Goal: Task Accomplishment & Management: Complete application form

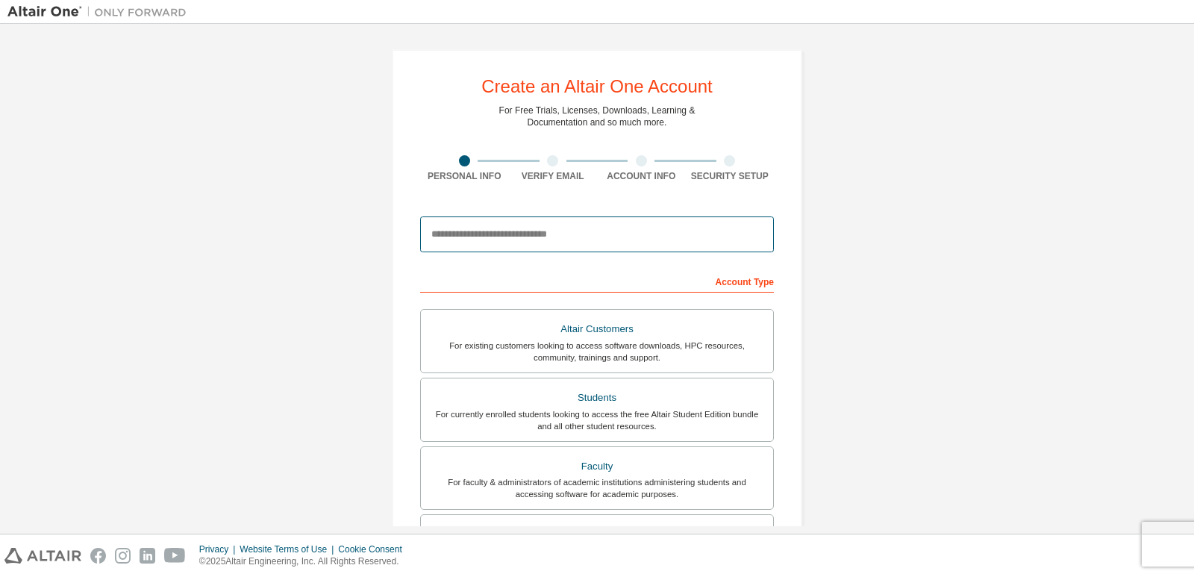
click at [467, 241] on input "email" at bounding box center [597, 234] width 354 height 36
type input "**********"
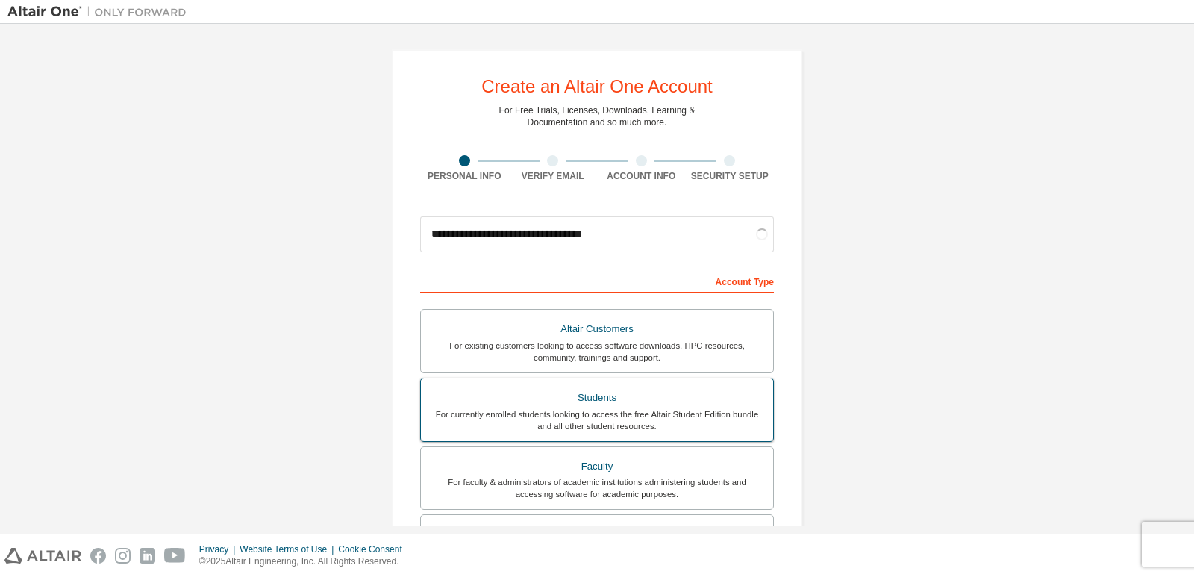
click at [592, 418] on div "For currently enrolled students looking to access the free Altair Student Editi…" at bounding box center [597, 420] width 334 height 24
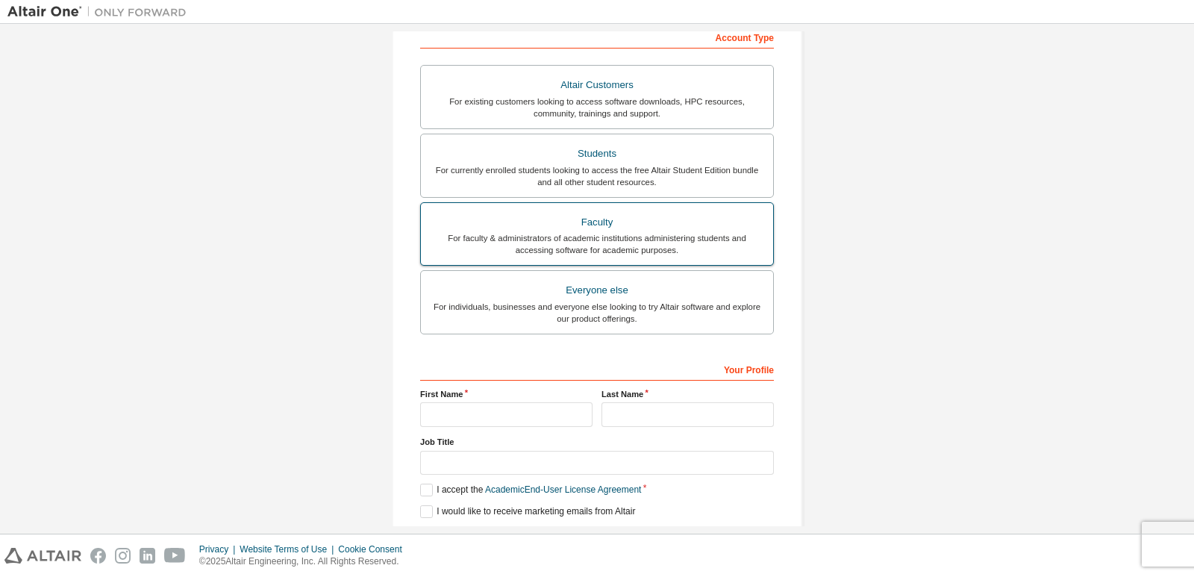
scroll to position [295, 0]
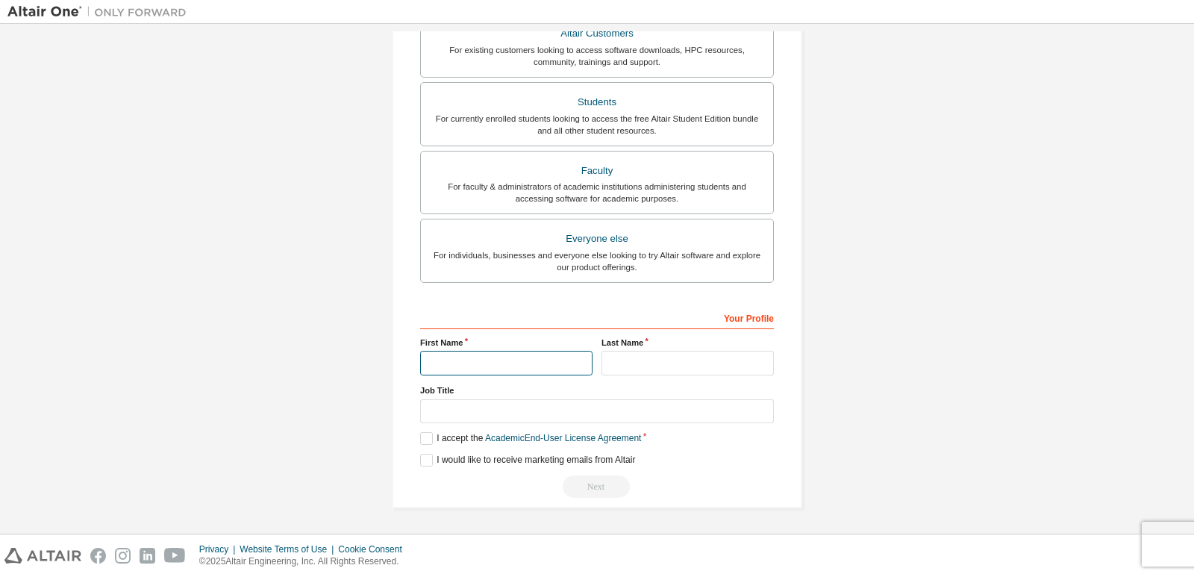
click at [508, 373] on input "text" at bounding box center [506, 363] width 172 height 25
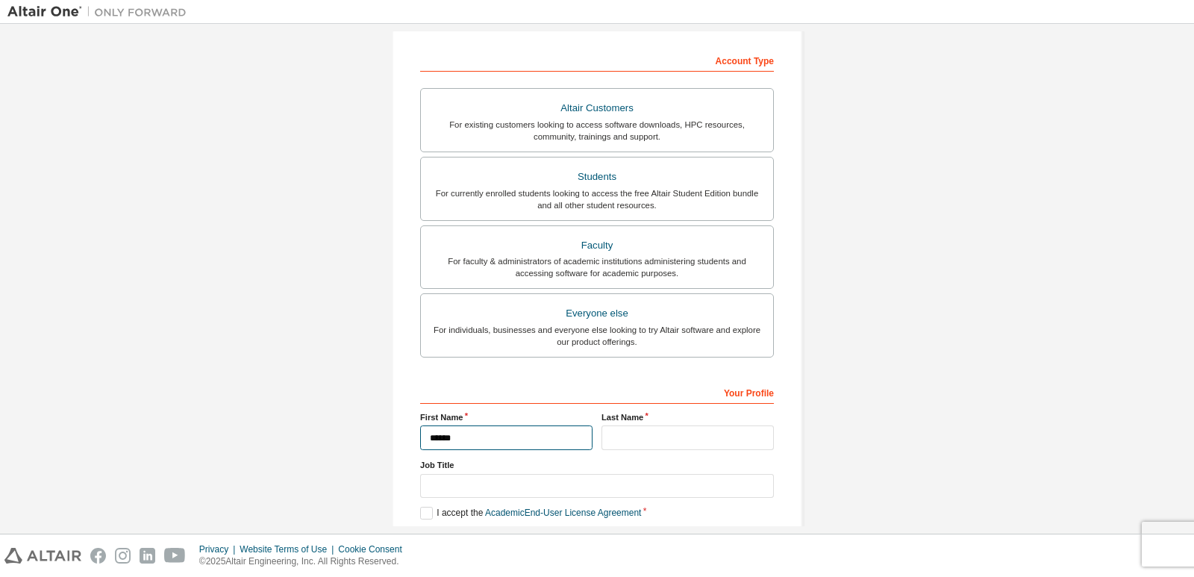
type input "******"
click at [655, 441] on input "text" at bounding box center [687, 437] width 172 height 25
type input "*******"
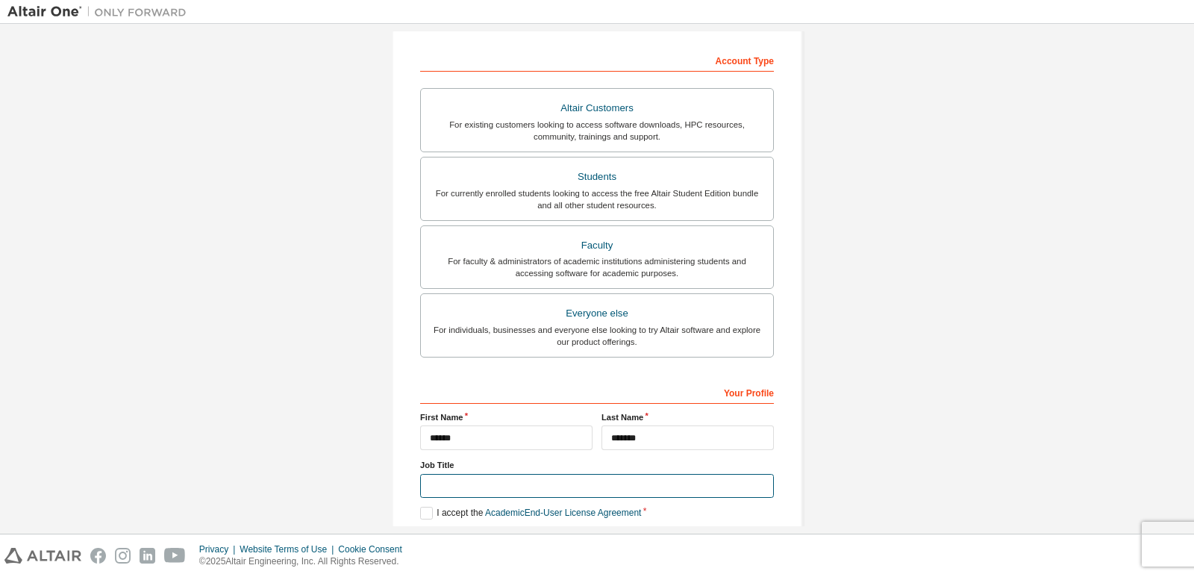
click at [456, 481] on input "text" at bounding box center [597, 486] width 354 height 25
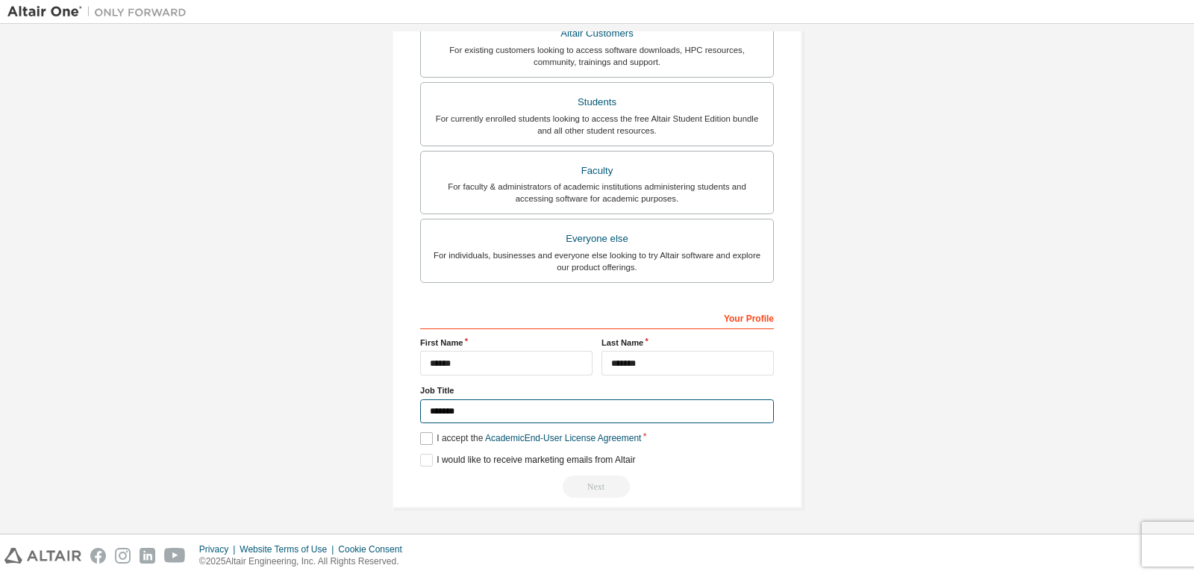
type input "*******"
click at [422, 437] on label "I accept the Academic End-User License Agreement" at bounding box center [530, 438] width 221 height 13
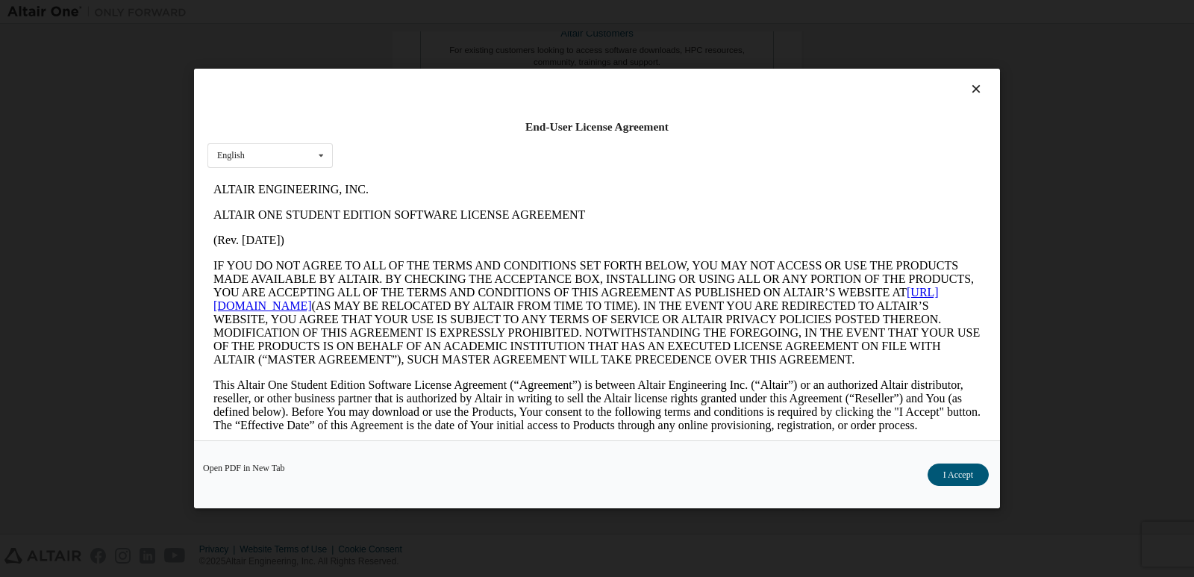
scroll to position [0, 0]
click at [961, 478] on button "I Accept" at bounding box center [957, 474] width 61 height 22
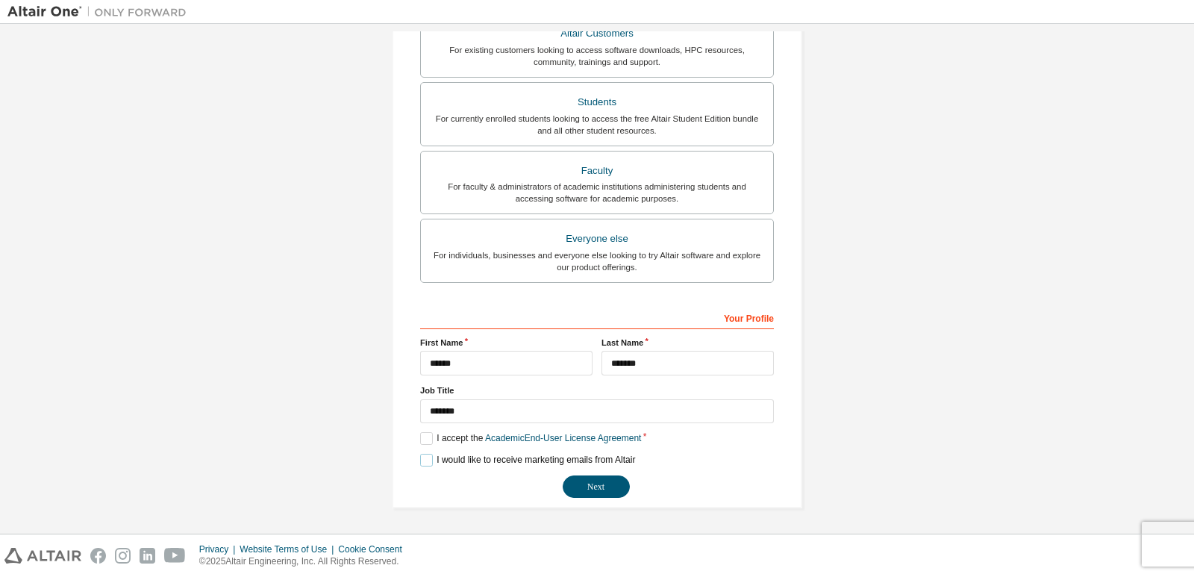
click at [420, 457] on label "I would like to receive marketing emails from Altair" at bounding box center [527, 460] width 215 height 13
click at [608, 495] on button "Next" at bounding box center [595, 486] width 67 height 22
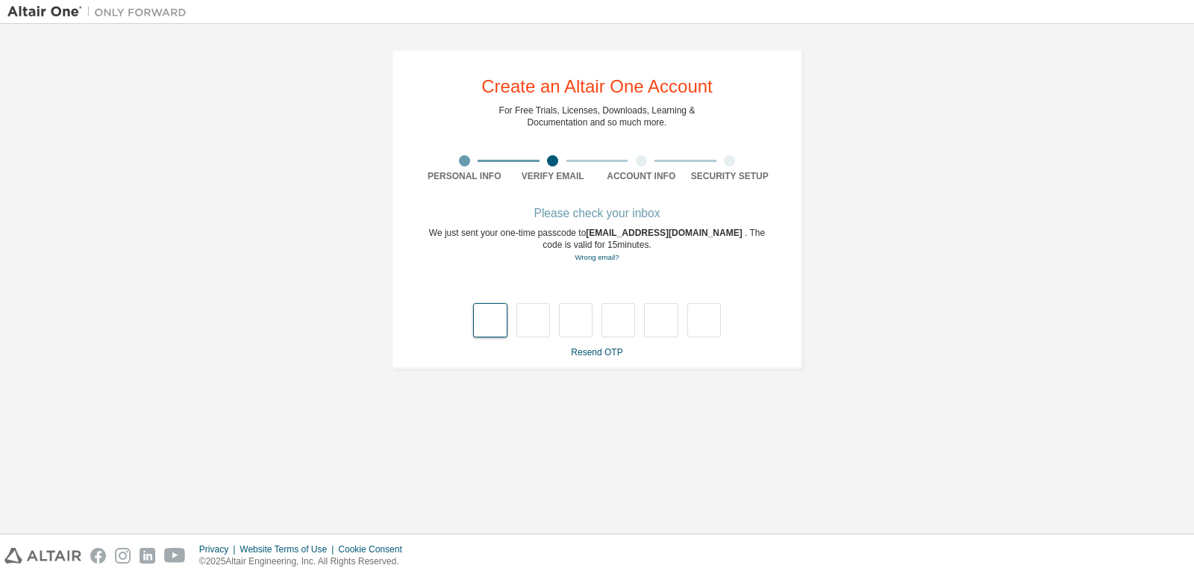
type input "*"
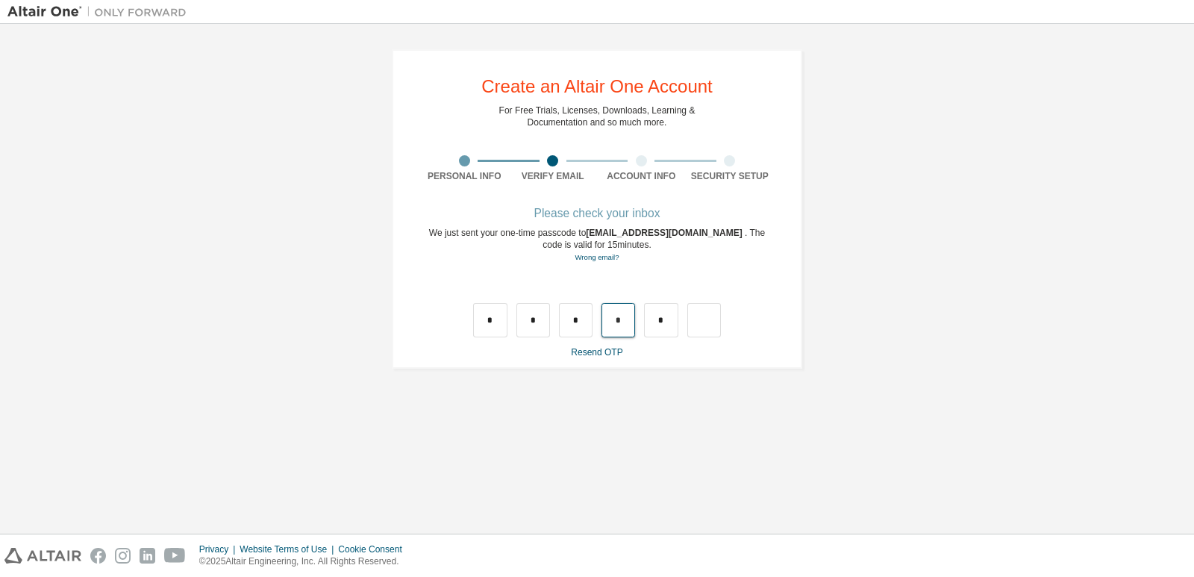
click at [626, 324] on input "*" at bounding box center [618, 320] width 34 height 34
type input "*"
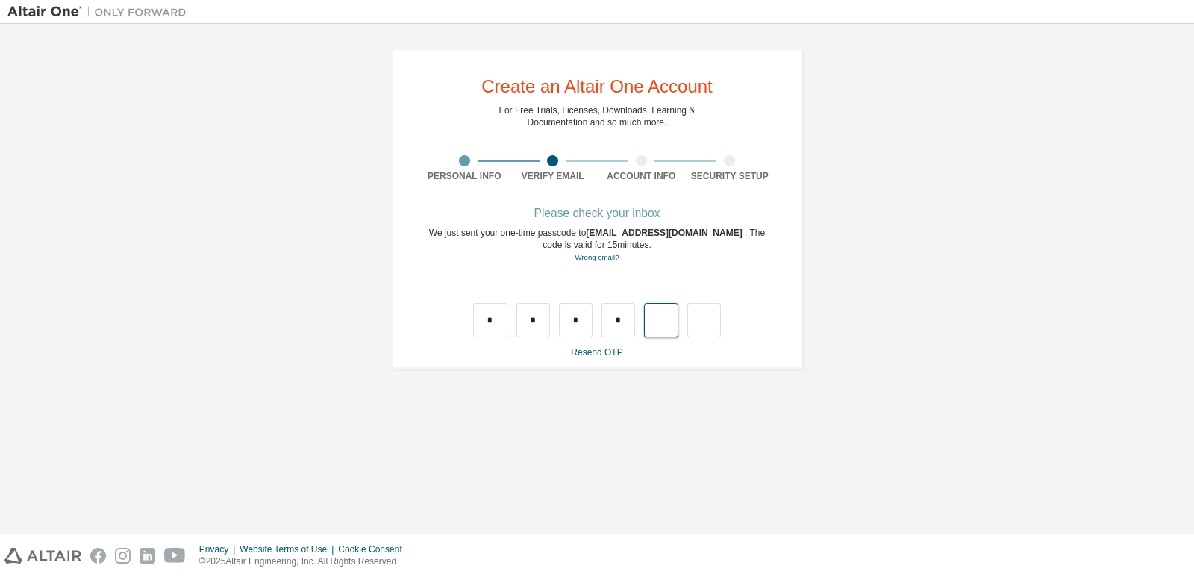
click at [655, 316] on input "text" at bounding box center [661, 320] width 34 height 34
type input "*"
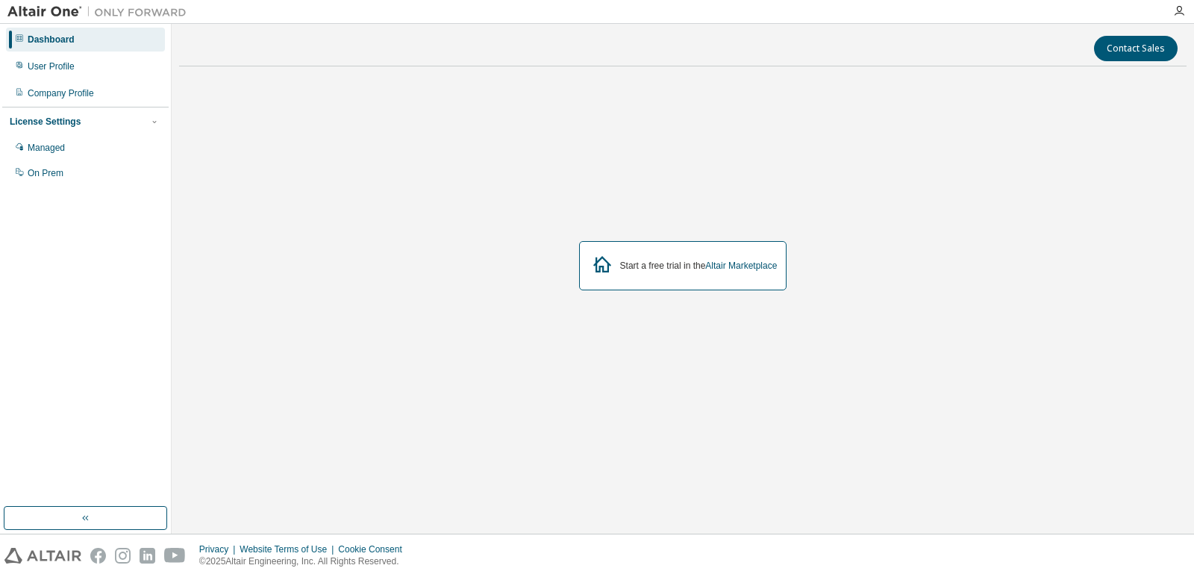
click at [777, 210] on div "Start a free trial in the Altair Marketplace" at bounding box center [682, 265] width 1007 height 374
click at [668, 286] on div "Start a free trial in the Altair Marketplace" at bounding box center [683, 265] width 208 height 49
click at [650, 273] on div "Start a free trial in the Altair Marketplace" at bounding box center [683, 265] width 208 height 49
click at [752, 271] on link "Altair Marketplace" at bounding box center [741, 265] width 72 height 10
